Goal: Transaction & Acquisition: Book appointment/travel/reservation

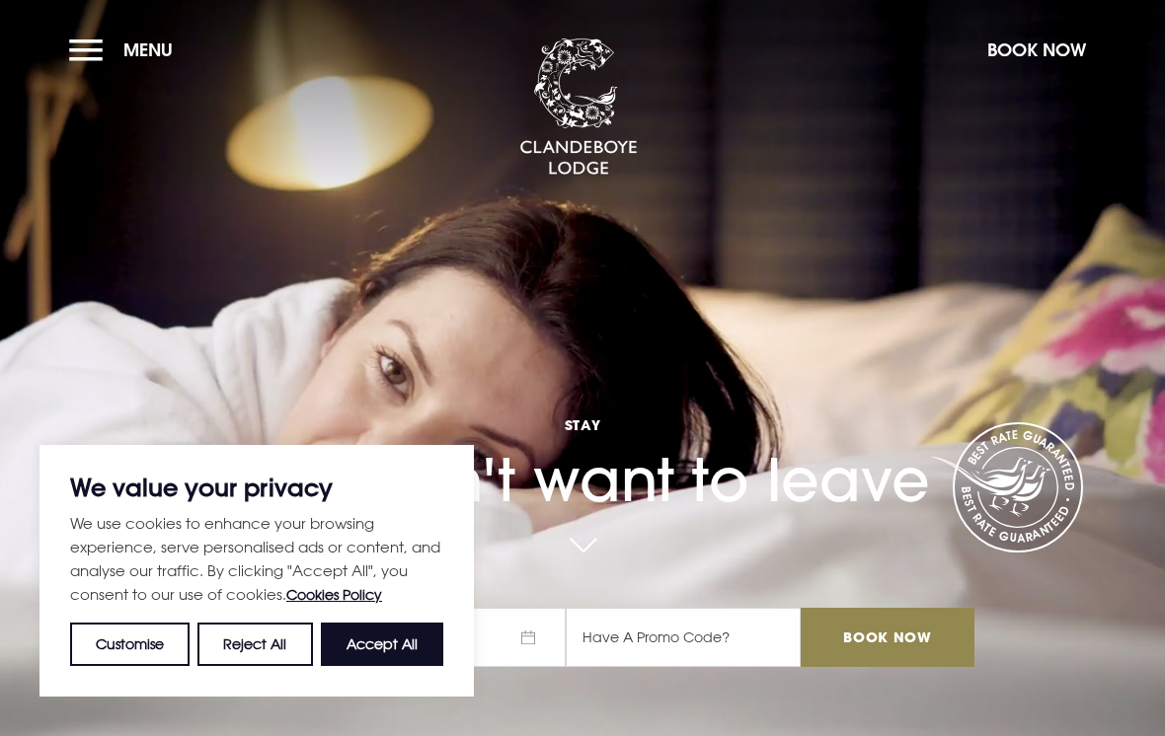
click at [246, 641] on button "Reject All" at bounding box center [254, 644] width 114 height 43
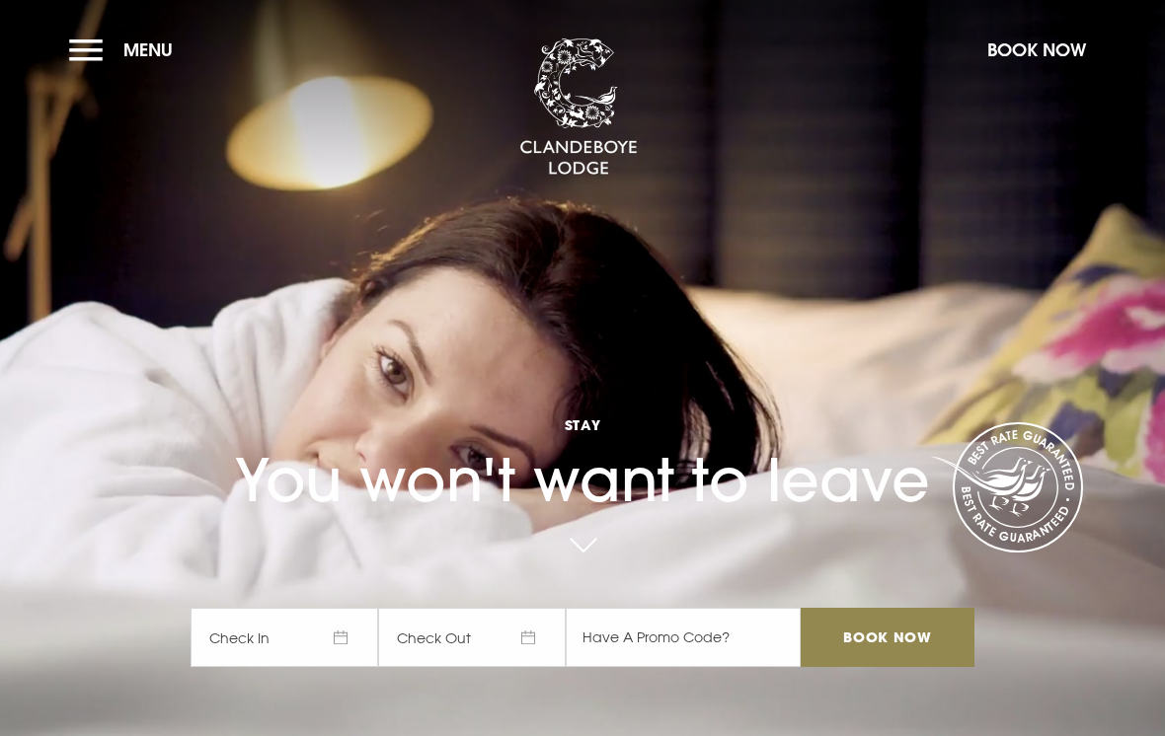
click at [73, 59] on button "Menu" at bounding box center [125, 50] width 113 height 42
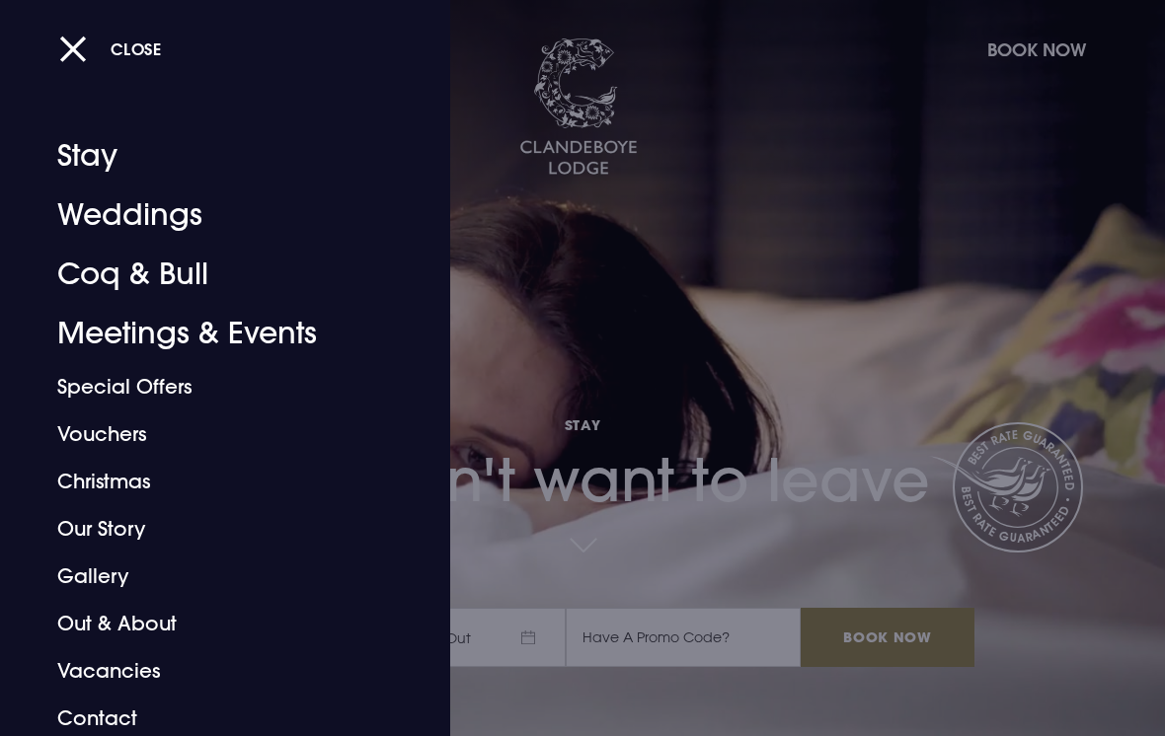
click at [668, 308] on div at bounding box center [582, 368] width 1165 height 736
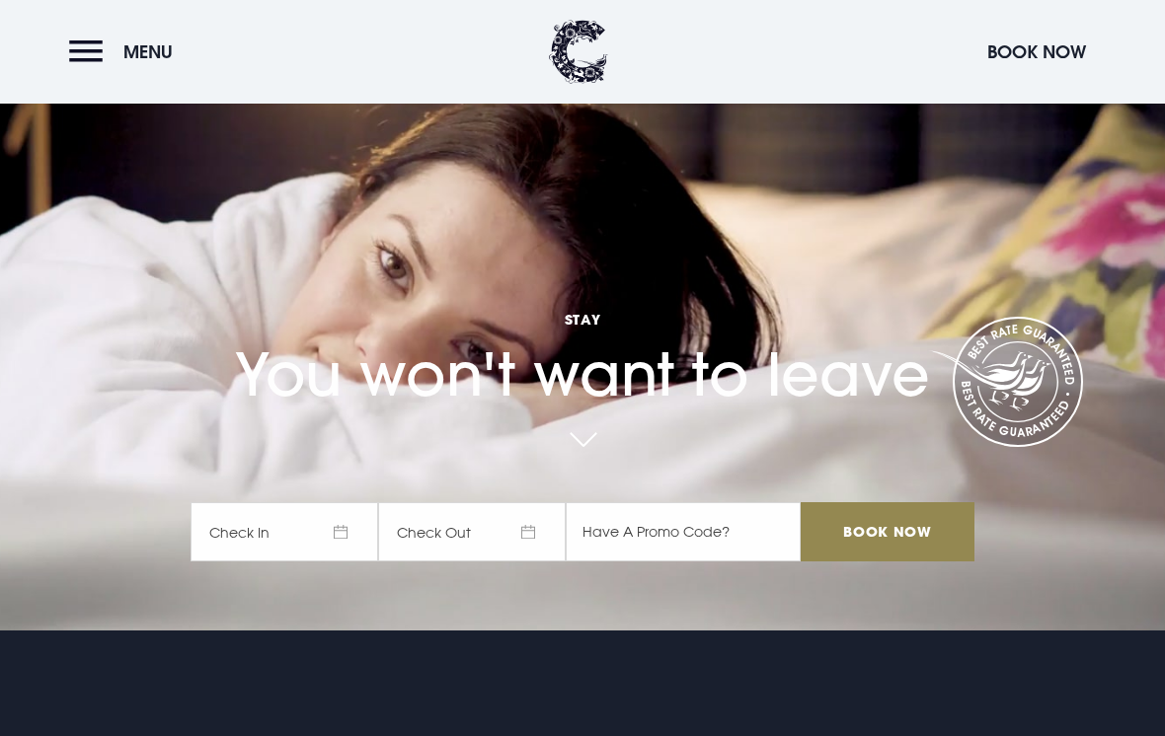
scroll to position [103, 0]
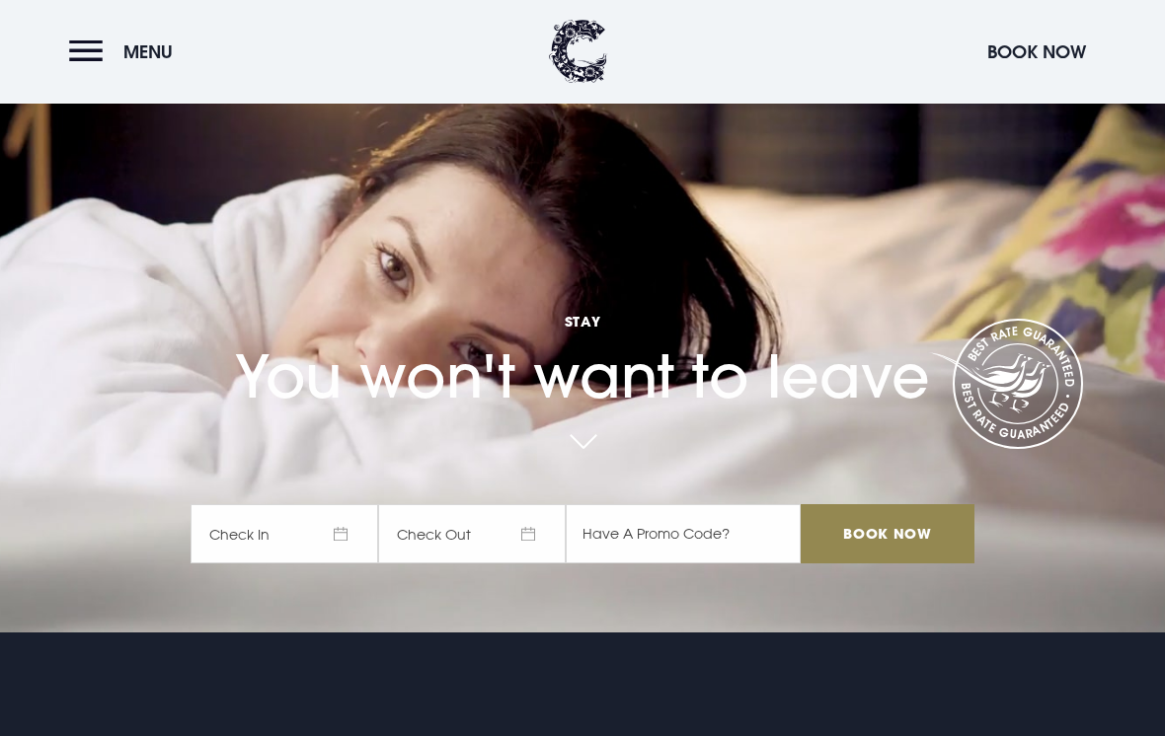
click at [350, 564] on span "Check In" at bounding box center [284, 534] width 188 height 59
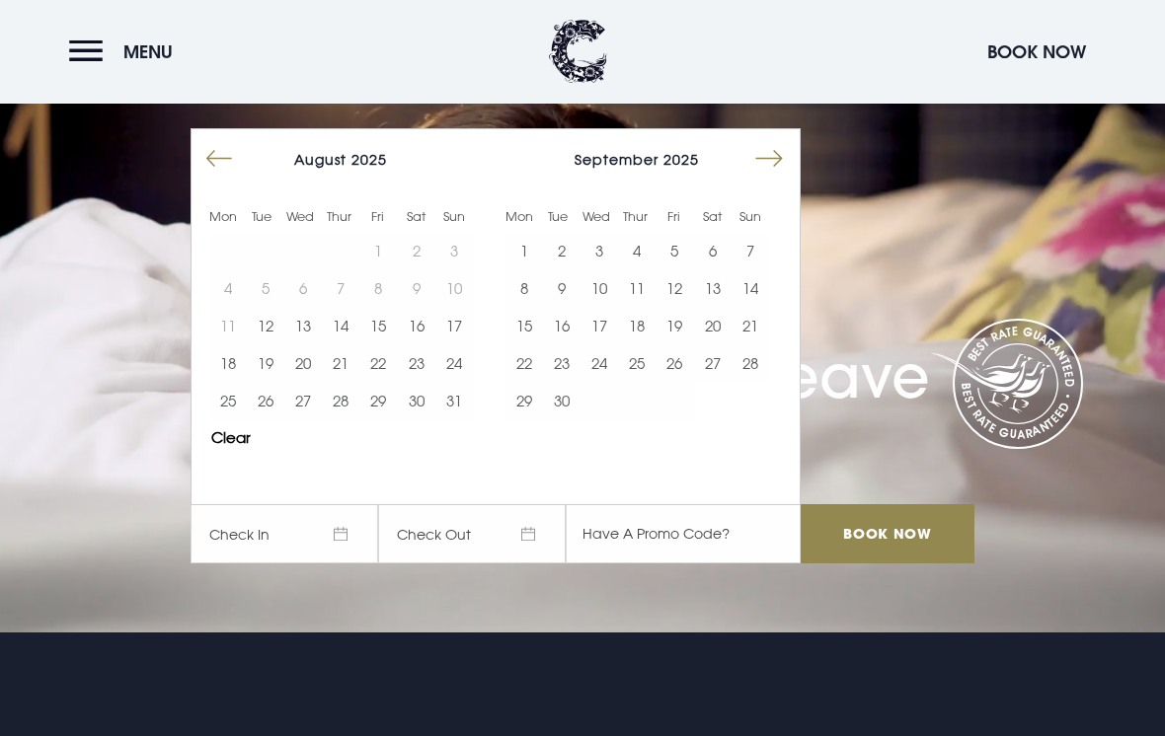
scroll to position [104, 0]
click at [763, 178] on button "Move forward to switch to the next month." at bounding box center [769, 159] width 38 height 38
click at [769, 178] on button "Move forward to switch to the next month." at bounding box center [769, 159] width 38 height 38
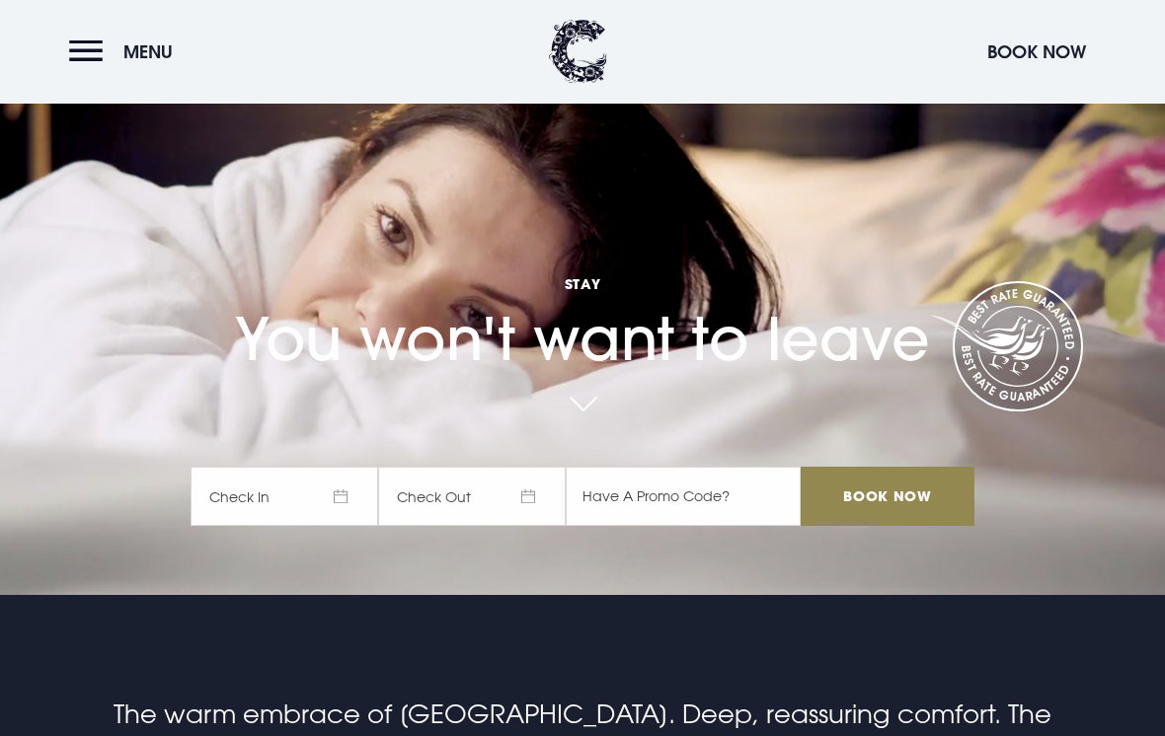
scroll to position [141, 0]
click at [339, 526] on span "Check In" at bounding box center [284, 496] width 188 height 59
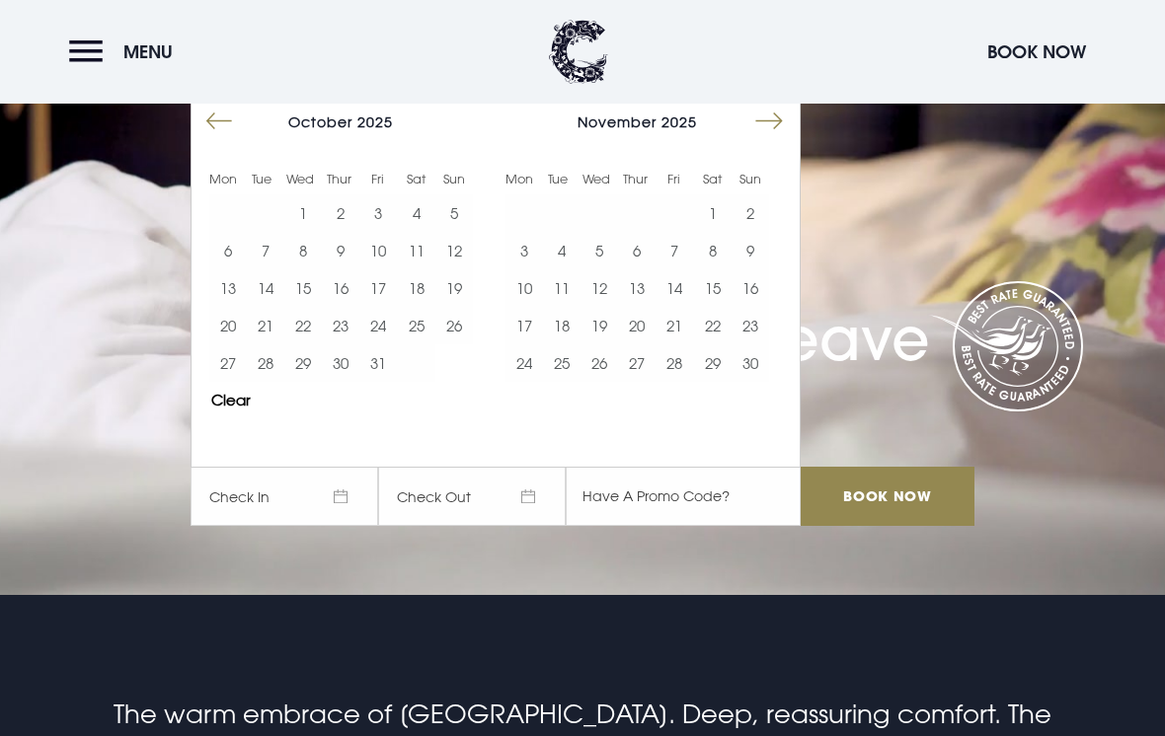
click at [773, 140] on button "Move forward to switch to the next month." at bounding box center [769, 122] width 38 height 38
click at [761, 140] on button "Move forward to switch to the next month." at bounding box center [769, 122] width 38 height 38
click at [771, 140] on button "Move forward to switch to the next month." at bounding box center [769, 122] width 38 height 38
click at [770, 140] on button "Move forward to switch to the next month." at bounding box center [769, 122] width 38 height 38
click at [715, 382] on button "28" at bounding box center [713, 363] width 38 height 38
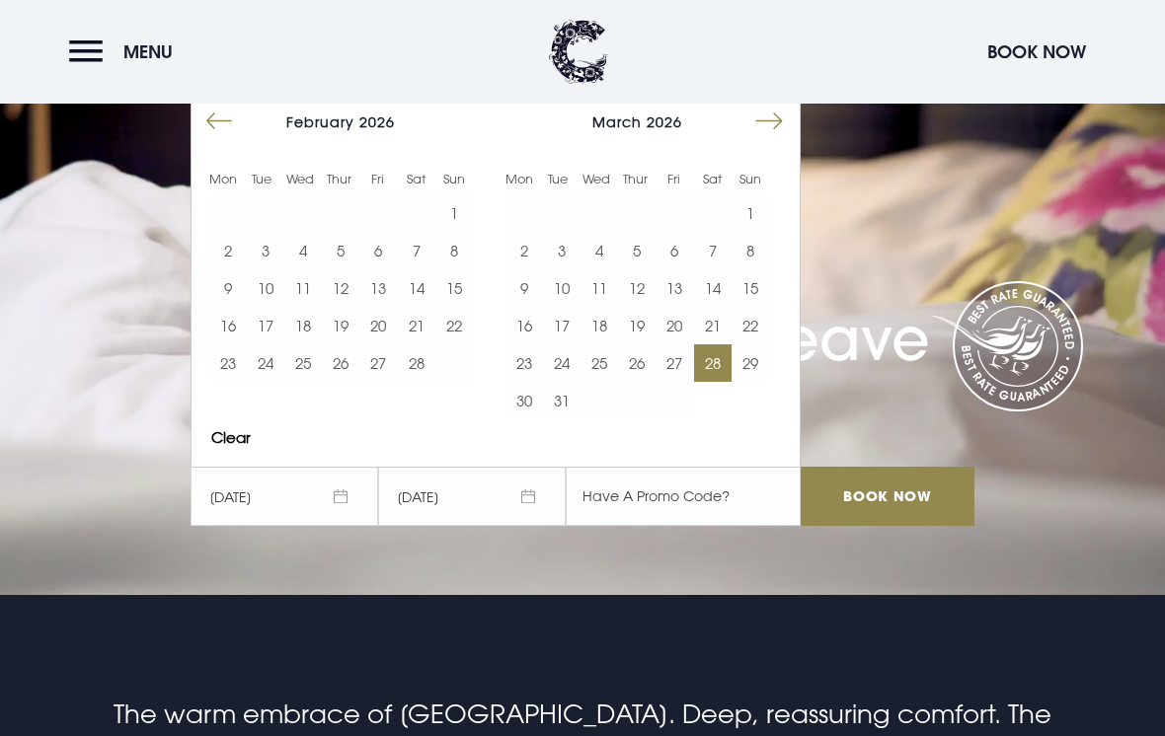
click at [747, 382] on button "29" at bounding box center [750, 363] width 38 height 38
click at [881, 519] on input "Book Now" at bounding box center [887, 496] width 174 height 59
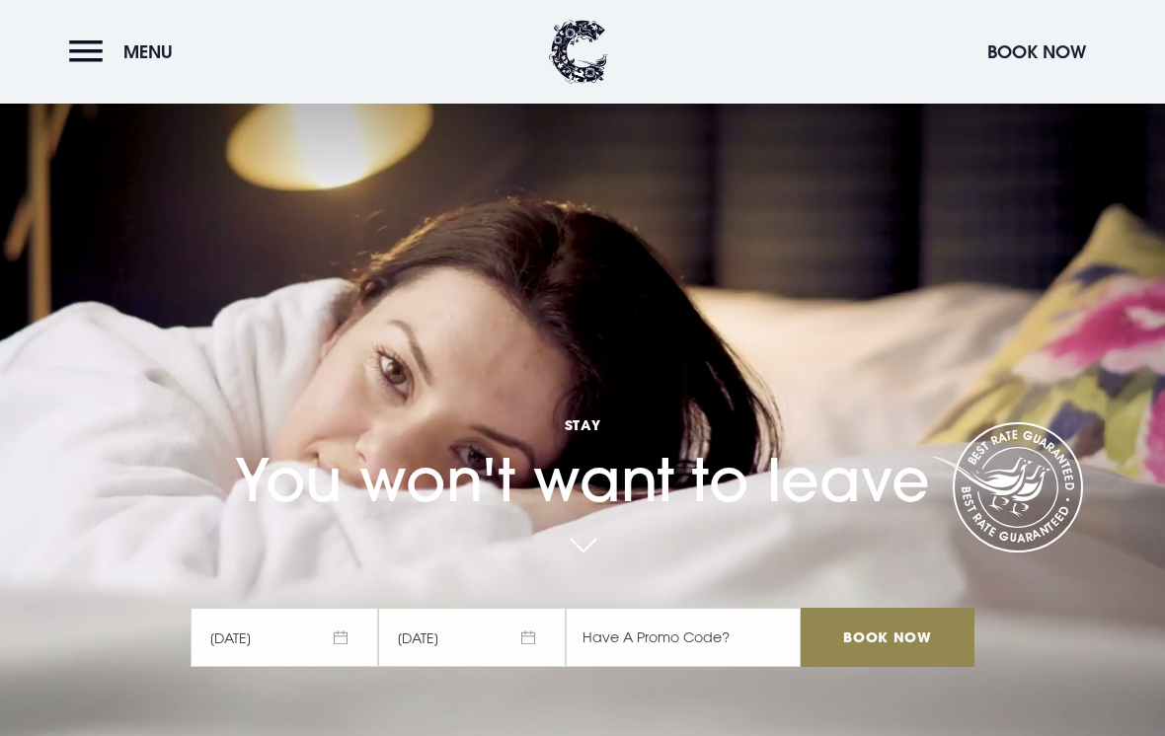
scroll to position [172, 0]
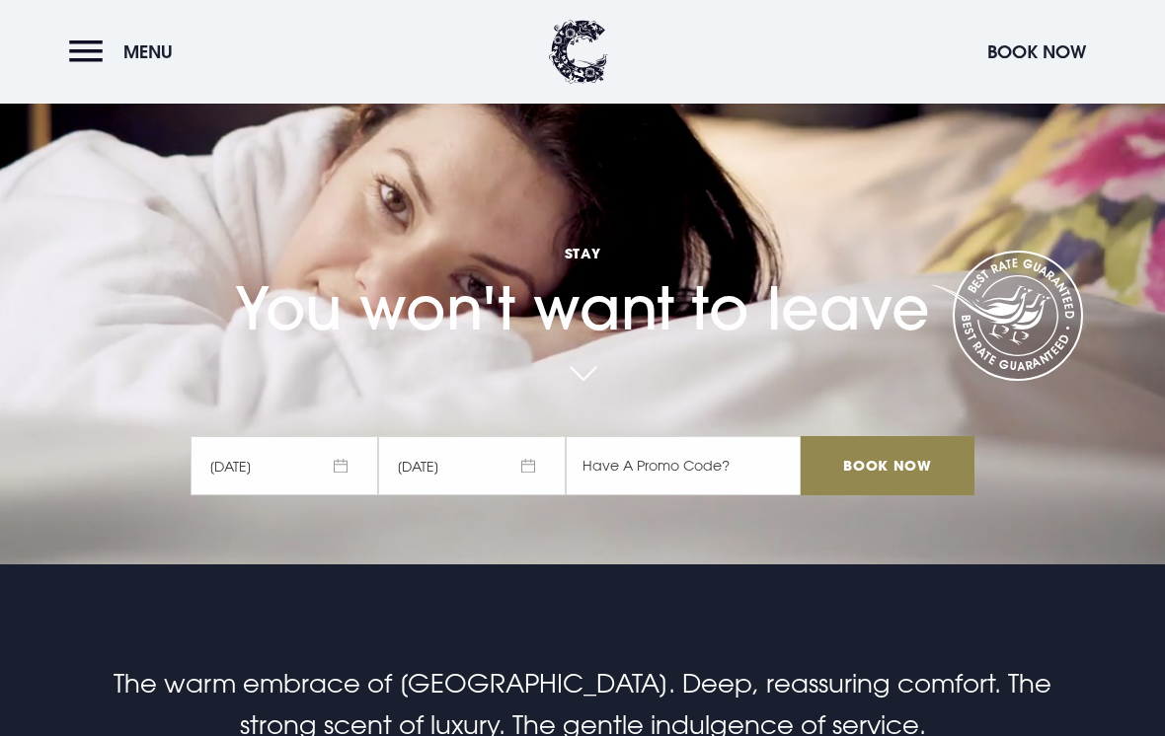
click at [91, 58] on button "Menu" at bounding box center [125, 52] width 113 height 42
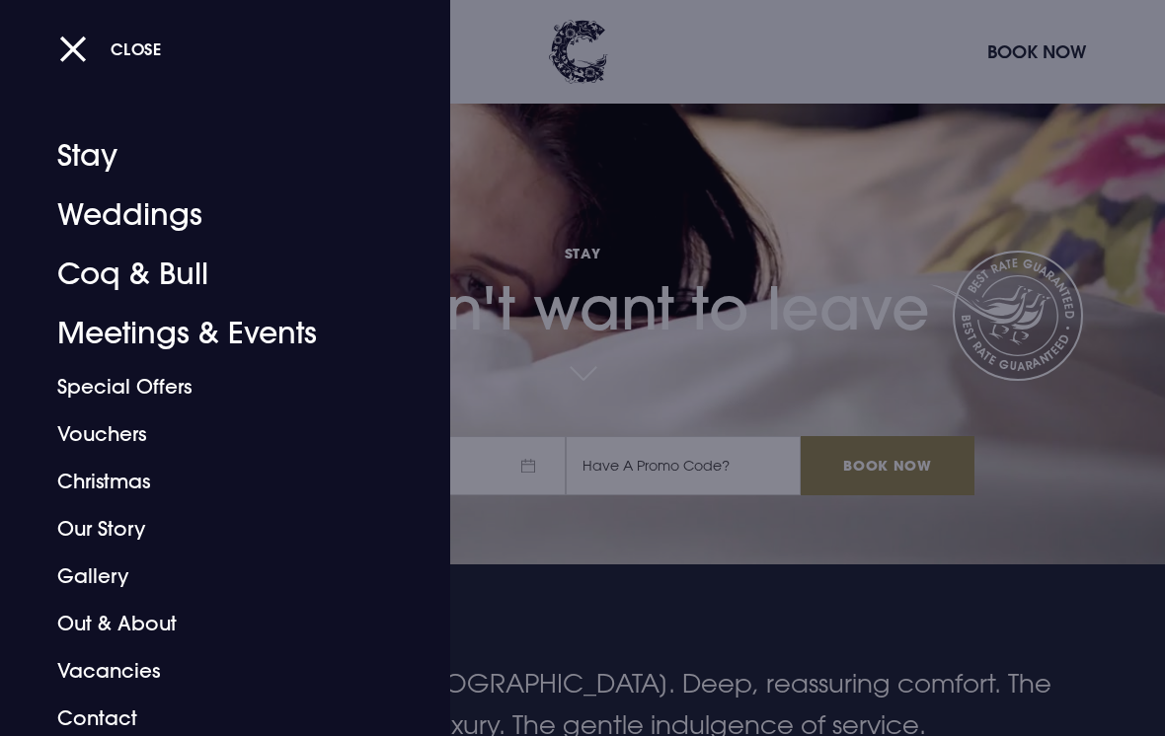
scroll to position [0, 0]
click at [162, 386] on link "Special Offers" at bounding box center [211, 386] width 309 height 47
